Goal: Transaction & Acquisition: Obtain resource

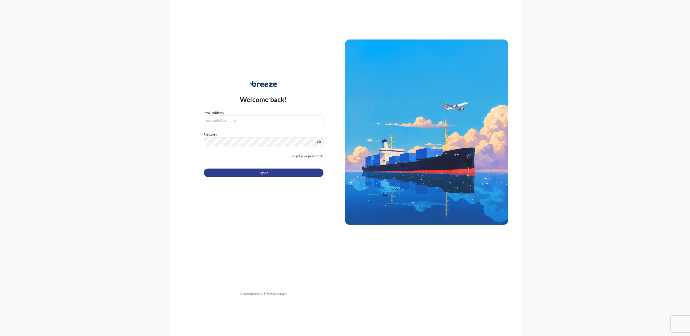
type input "Alan@afs-global.com"
click at [265, 174] on span "Sign In" at bounding box center [263, 172] width 9 height 5
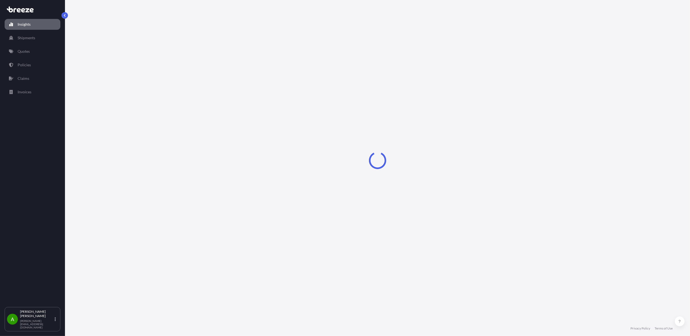
select select "2025"
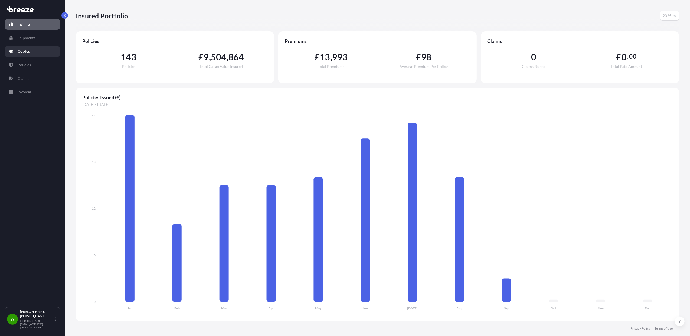
click at [39, 53] on link "Quotes" at bounding box center [33, 51] width 56 height 11
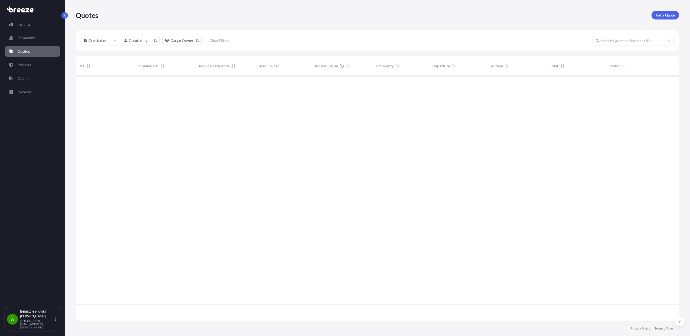
scroll to position [243, 598]
click at [664, 12] on p "Get a Quote" at bounding box center [665, 14] width 19 height 5
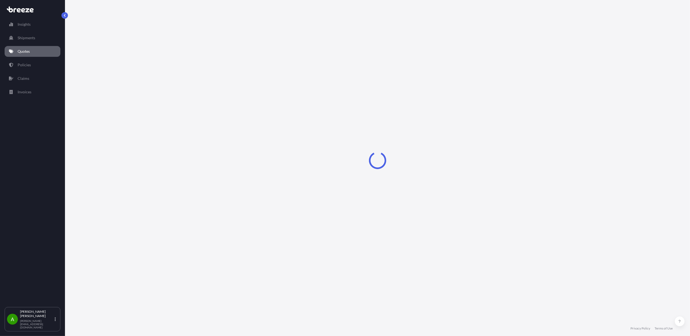
select select "Sea"
select select "1"
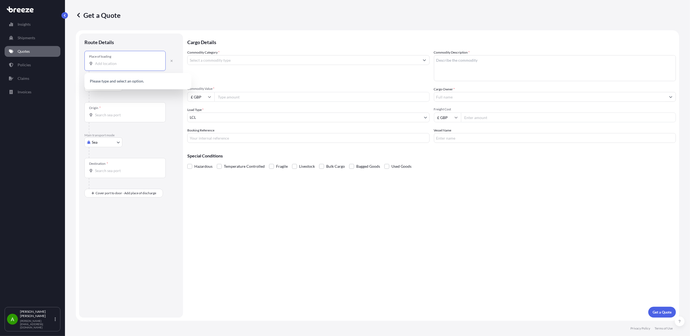
click at [115, 66] on input "Place of loading" at bounding box center [127, 63] width 64 height 5
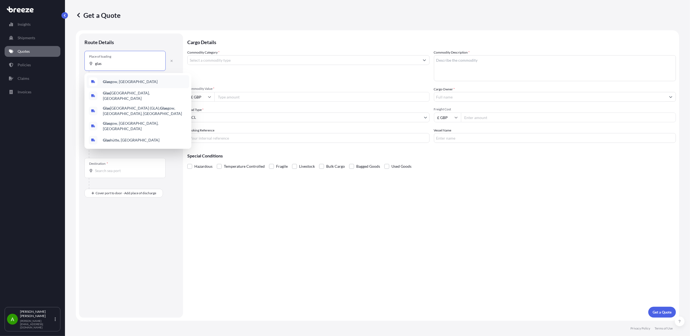
click at [121, 79] on span "Glas gow, UK" at bounding box center [130, 81] width 55 height 5
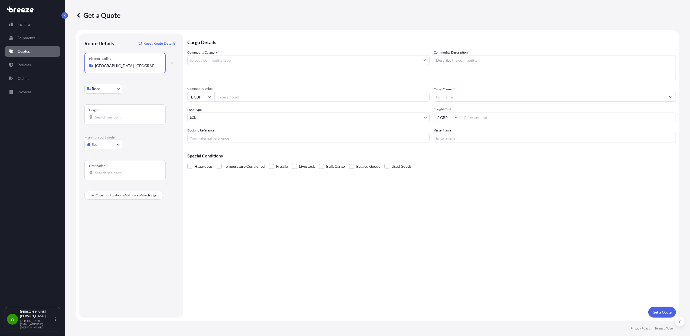
type input "Glasgow, UK"
click at [119, 91] on body "0 options available. 5 options available. Insights Shipments Quotes Policies Cl…" at bounding box center [345, 168] width 690 height 336
click at [122, 115] on input "Origin *" at bounding box center [127, 117] width 64 height 5
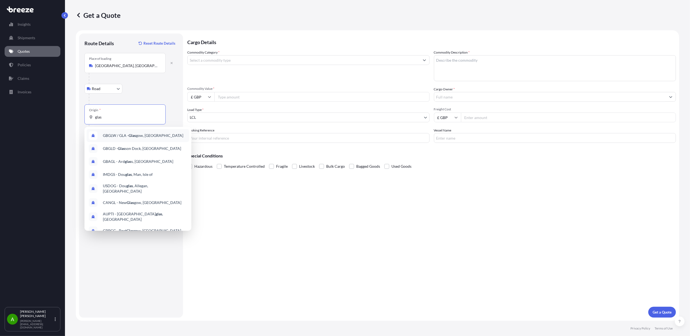
click at [163, 137] on span "GBGLW / GLA - Glas gow, United Kingdom" at bounding box center [143, 135] width 80 height 5
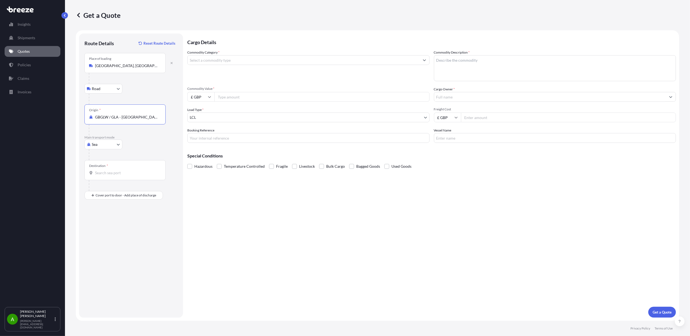
type input "GBGLW / GLA - Glasgow, United Kingdom"
click at [111, 169] on div "Destination *" at bounding box center [124, 170] width 81 height 20
click at [111, 170] on input "Destination *" at bounding box center [127, 172] width 64 height 5
click at [136, 192] on span "AEAUH - Abu Dh abi, United Arab Emirates" at bounding box center [140, 191] width 74 height 5
type input "AEAUH - Abu Dhabi, United Arab Emirates"
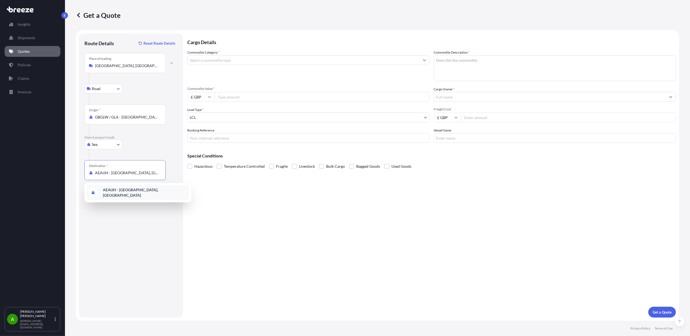
click at [123, 175] on input "AEAUH - Abu Dhabi, United Arab Emirates" at bounding box center [127, 172] width 64 height 5
click at [145, 249] on div "Route Details Reset Route Details Place of loading Glasgow, UK Road Road Rail O…" at bounding box center [130, 175] width 93 height 273
click at [113, 221] on div "Place of Discharge" at bounding box center [124, 222] width 81 height 20
click at [113, 222] on input "Place of Discharge" at bounding box center [127, 224] width 64 height 5
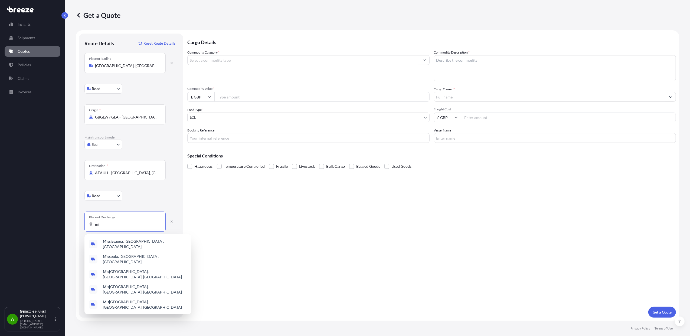
type input "m"
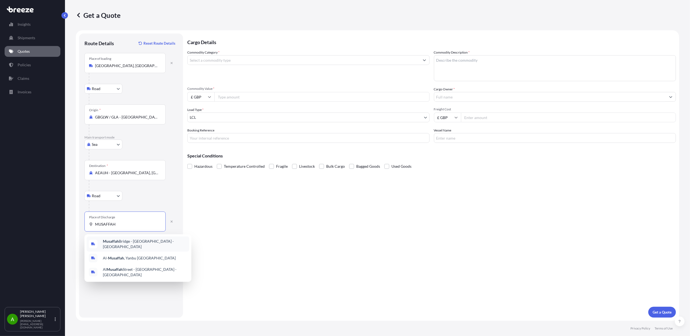
click at [126, 245] on span "Musaffah Bridge - Abu Dhabi - United Arab Emirates" at bounding box center [145, 244] width 84 height 11
type input "Musaffah Bridge - Abu Dhabi - United Arab Emirates"
click at [211, 98] on input "£ GBP" at bounding box center [200, 97] width 27 height 10
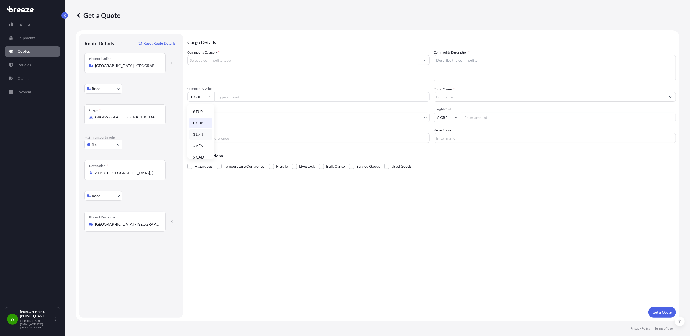
click at [199, 136] on div "$ USD" at bounding box center [200, 134] width 23 height 10
type input "$ USD"
click at [227, 96] on input "Commodity Value *" at bounding box center [321, 97] width 215 height 10
type input "1552275.19"
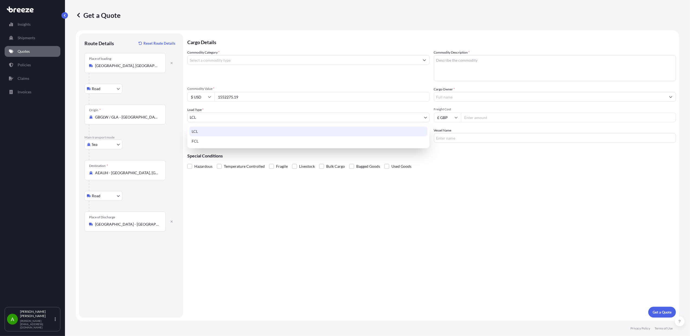
click at [231, 118] on body "Insights Shipments Quotes Policies Claims Invoices A Alan Harrison alan@afs-glo…" at bounding box center [345, 168] width 690 height 336
click at [220, 140] on div "FCL" at bounding box center [308, 141] width 238 height 10
select select "2"
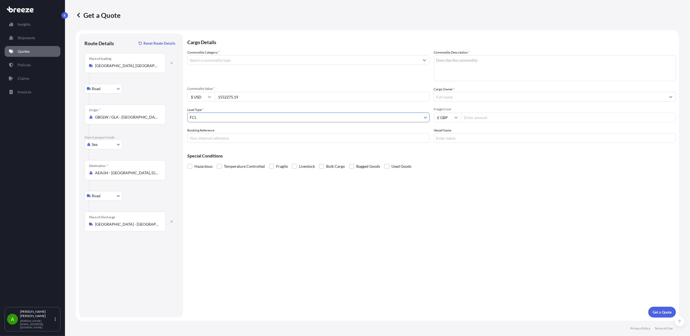
click at [220, 140] on input "Booking Reference" at bounding box center [308, 138] width 242 height 10
type input "a"
type input "AE20391"
click at [261, 224] on div "Cargo Details Commodity Category * Commodity Description * Commodity Value * $ …" at bounding box center [431, 176] width 489 height 284
click at [446, 69] on textarea "Commodity Description *" at bounding box center [555, 68] width 242 height 26
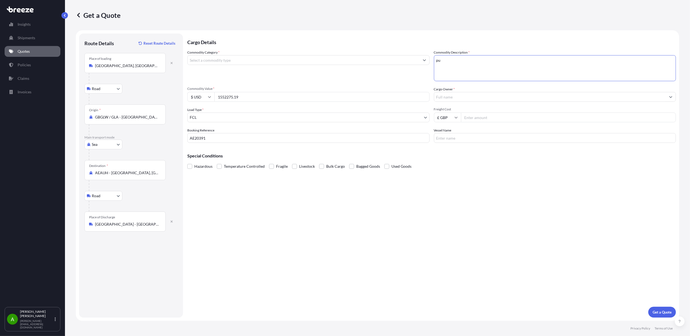
type textarea "p"
type textarea "PUMP ASSEMBLY"
drag, startPoint x: 502, startPoint y: 231, endPoint x: 481, endPoint y: 141, distance: 92.4
click at [503, 230] on div "Cargo Details Commodity Category * Commodity Description * PUMP ASSEMBLY Commod…" at bounding box center [431, 176] width 489 height 284
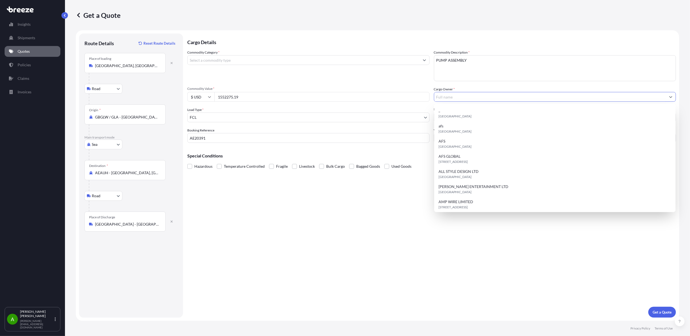
click at [464, 96] on input "Cargo Owner *" at bounding box center [550, 97] width 232 height 10
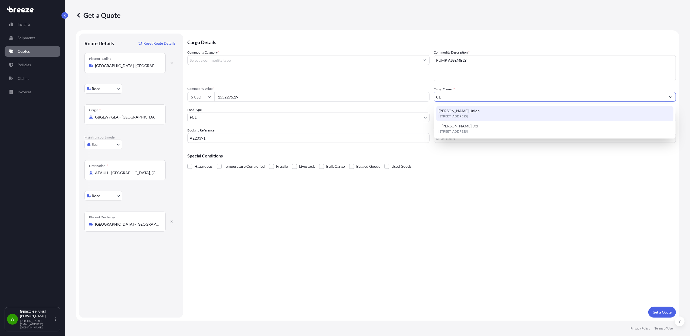
click at [471, 111] on div "Clyde Union 149 Newlands Rd, G44, Glasgow, United Kingdom" at bounding box center [554, 113] width 237 height 15
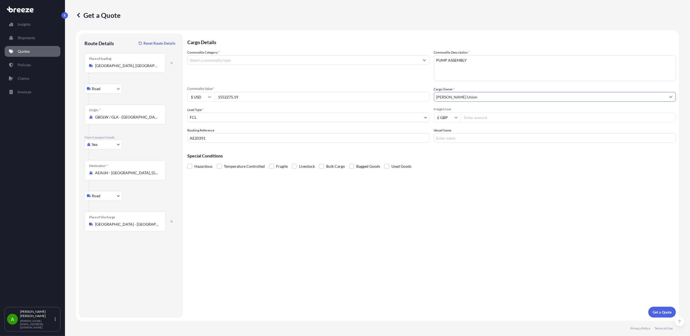
type input "[PERSON_NAME] Union"
click at [456, 116] on icon at bounding box center [455, 117] width 3 height 3
click at [443, 156] on div "$ USD" at bounding box center [447, 155] width 23 height 10
type input "$ USD"
click at [474, 118] on input "Freight Cost" at bounding box center [568, 118] width 215 height 10
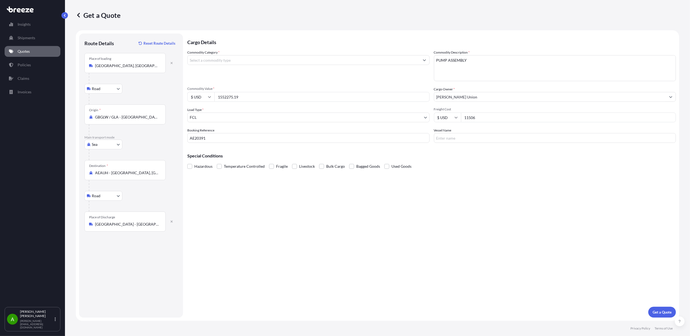
type input "11506"
click at [446, 138] on input "Vessel Name" at bounding box center [555, 138] width 242 height 10
type input "TBA"
click at [202, 60] on input "Commodity Category *" at bounding box center [304, 60] width 232 height 10
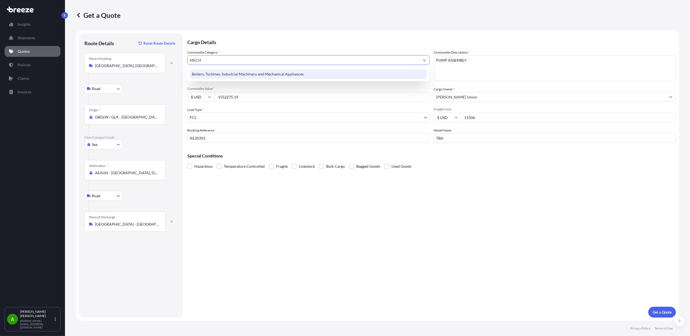
click at [248, 74] on div "Boilers, Turbines, Industrial Machinery and Mechanical Appliances" at bounding box center [308, 74] width 237 height 10
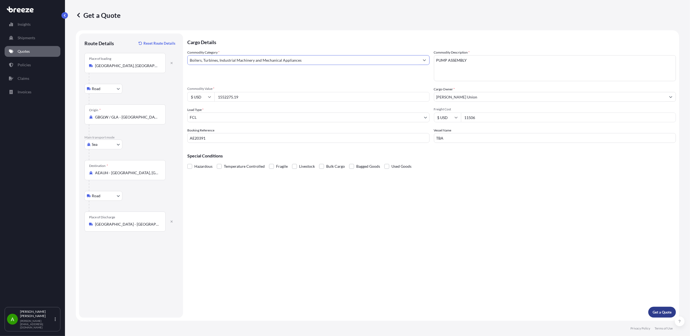
type input "Boilers, Turbines, Industrial Machinery and Mechanical Appliances"
click at [659, 311] on p "Get a Quote" at bounding box center [662, 312] width 19 height 5
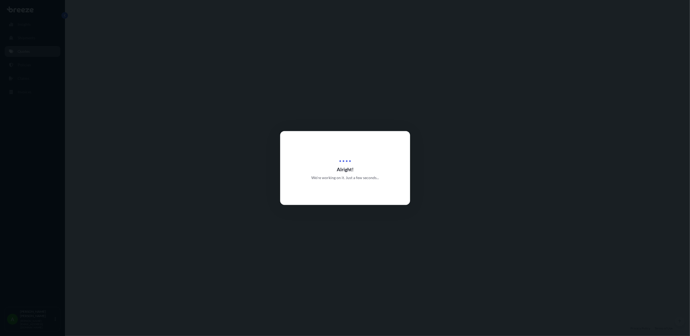
select select "Road"
select select "Sea"
select select "Road"
select select "2"
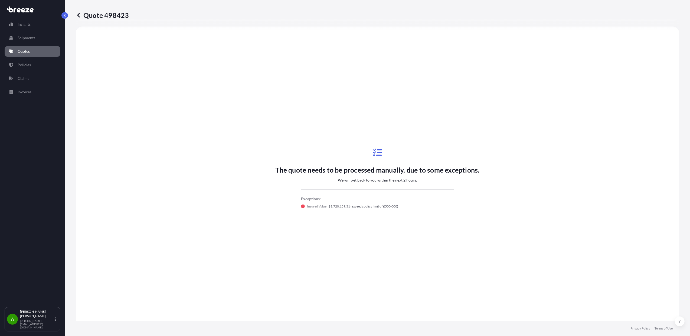
scroll to position [251, 0]
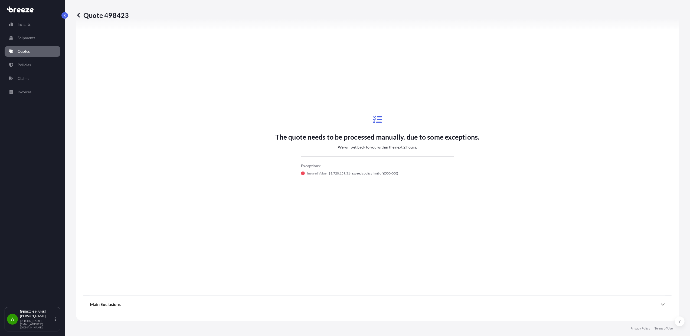
click at [114, 16] on p "Quote 498423" at bounding box center [102, 15] width 53 height 9
copy p "498423"
click at [78, 15] on icon at bounding box center [78, 15] width 3 height 5
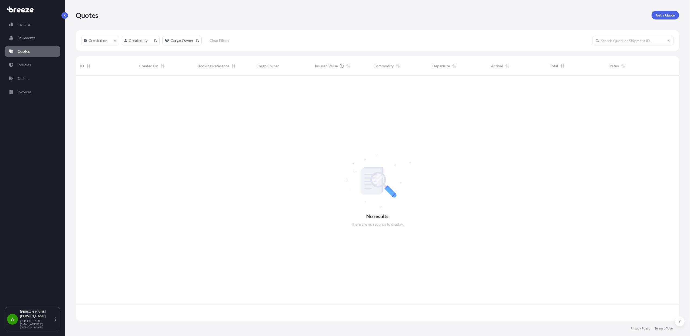
scroll to position [243, 598]
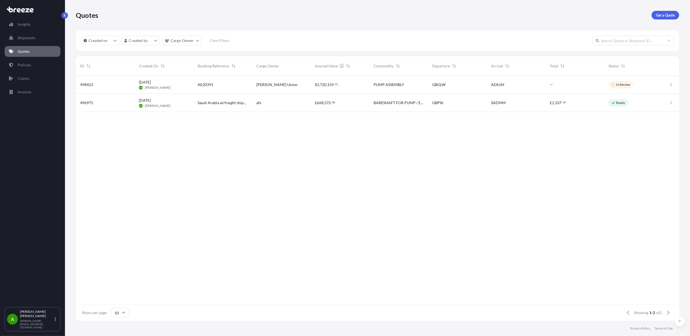
click at [189, 162] on div "498423 8 Sep 2025 AH Alan Harrison AE20391 Clyde Union $ 1 , 720 , 159 . 31 PUM…" at bounding box center [377, 190] width 603 height 229
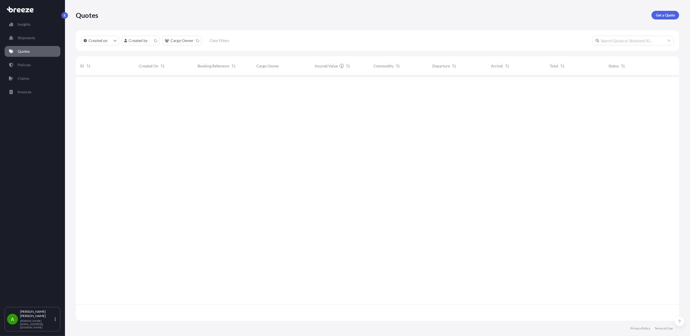
scroll to position [243, 598]
